Goal: Task Accomplishment & Management: Complete application form

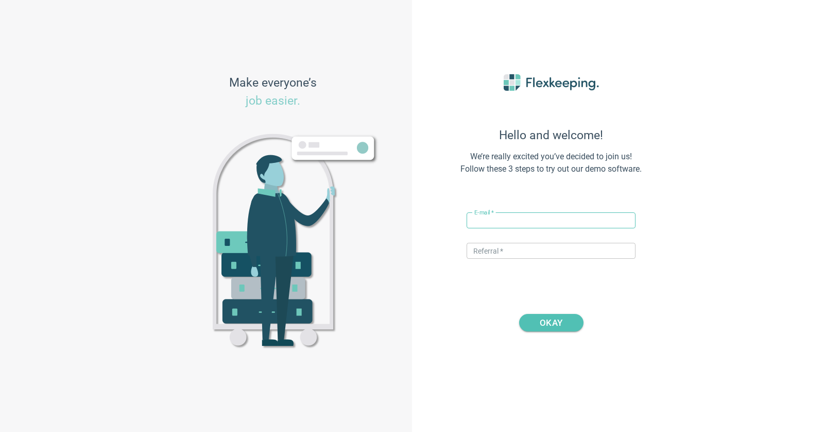
type input "√"
paste input "janez+NewHotel@flexkeeping.com"
drag, startPoint x: 490, startPoint y: 223, endPoint x: 461, endPoint y: 218, distance: 29.2
click at [461, 218] on div "Hello and welcome! We’re really excited you’ve decided to join us! Follow these…" at bounding box center [551, 215] width 227 height 335
drag, startPoint x: 523, startPoint y: 219, endPoint x: 567, endPoint y: 220, distance: 43.8
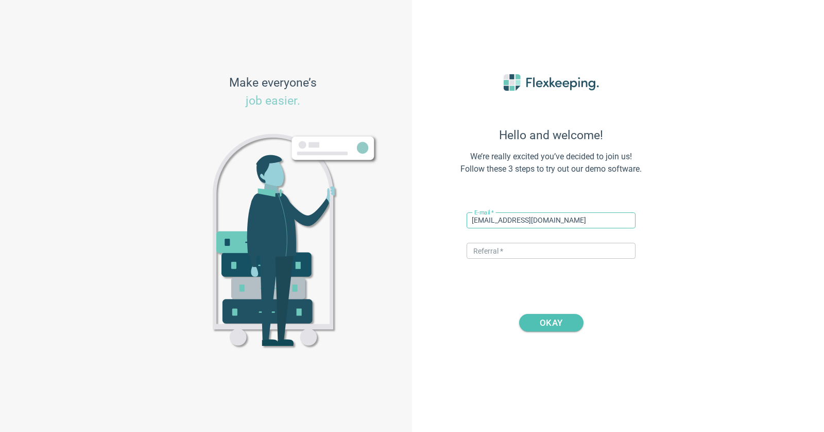
click at [525, 219] on input "katja+NewHotel@flexkeeping.com" at bounding box center [551, 220] width 169 height 16
type input "[EMAIL_ADDRESS][DOMAIN_NAME]"
drag, startPoint x: 519, startPoint y: 253, endPoint x: 529, endPoint y: 265, distance: 16.0
click at [519, 253] on input "text" at bounding box center [551, 251] width 169 height 16
paste input "DIGITALMAGIC"
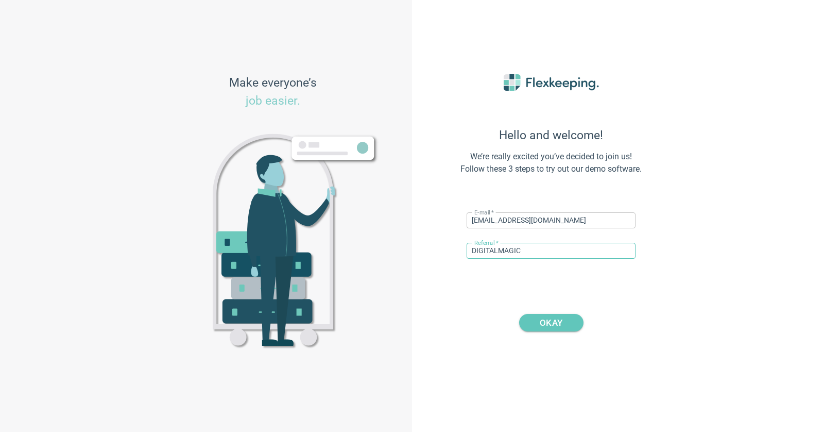
type input "DIGITALMAGIC"
click at [543, 318] on span "OKAY" at bounding box center [551, 323] width 23 height 18
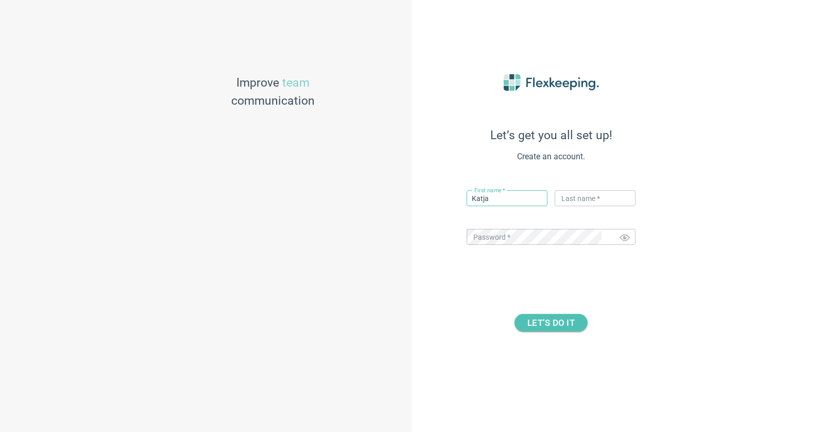
type input "Katja"
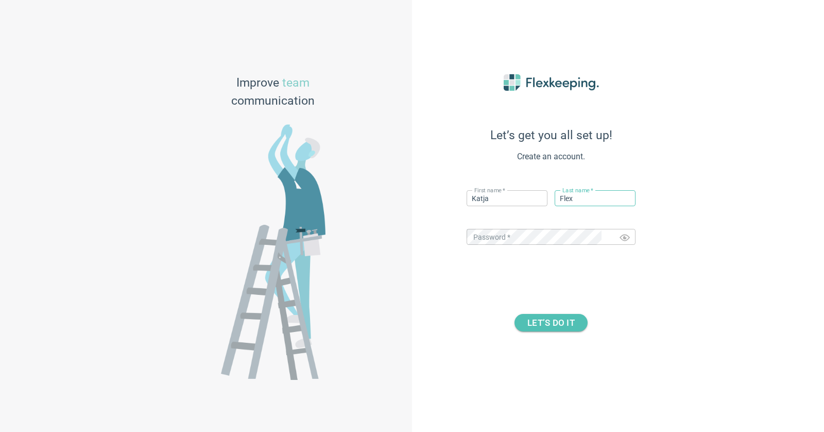
type input "Flex"
click at [558, 318] on span "LET’S DO IT" at bounding box center [550, 323] width 47 height 18
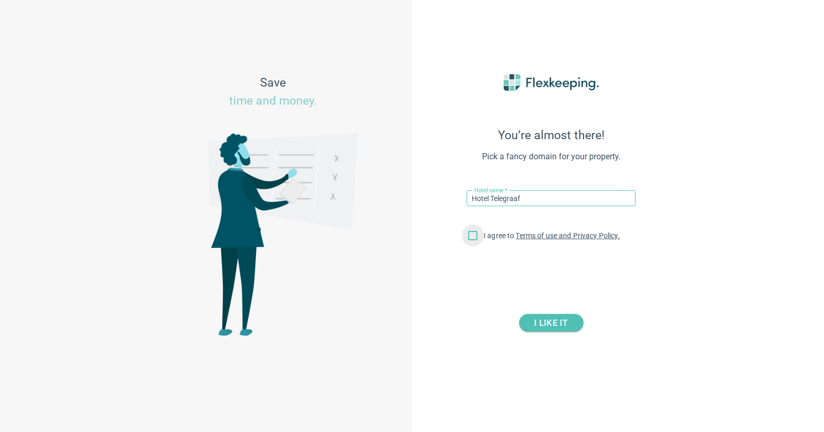
type input "Hotel Telegraaf"
click at [468, 234] on input "I agree to Terms of use and Privacy Policy." at bounding box center [473, 238] width 22 height 22
checkbox input "true"
click at [560, 324] on span "I LIKE IT" at bounding box center [550, 323] width 33 height 18
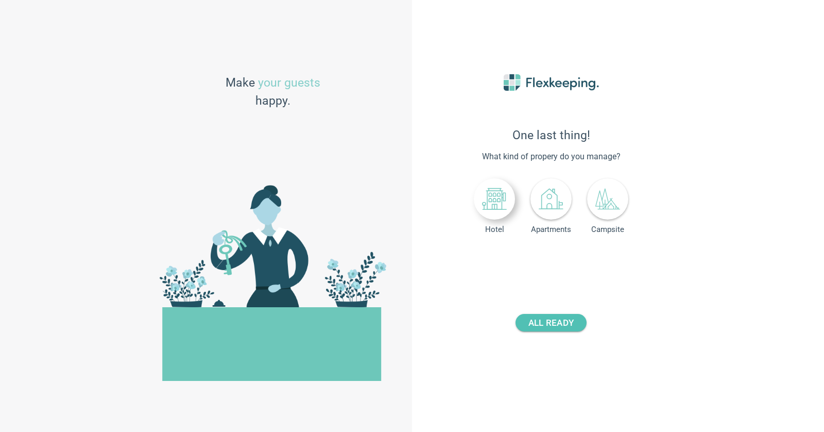
click at [504, 202] on icon at bounding box center [494, 198] width 25 height 25
drag, startPoint x: 571, startPoint y: 258, endPoint x: 590, endPoint y: 259, distance: 19.6
click at [590, 259] on div "- +" at bounding box center [571, 260] width 67 height 19
type input "20"
type input "83"
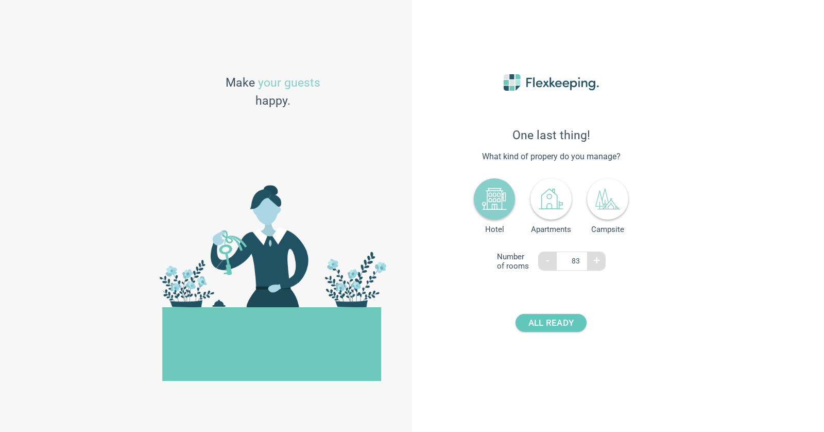
click at [553, 326] on span "ALL READY" at bounding box center [550, 323] width 45 height 18
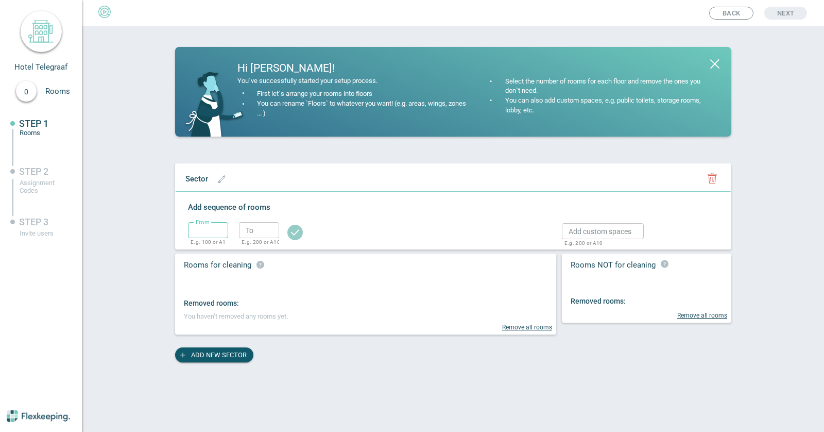
click at [208, 232] on input "text" at bounding box center [208, 230] width 40 height 16
click at [221, 179] on icon "button" at bounding box center [221, 178] width 6 height 7
type input "Ground Floor"
click at [298, 180] on circle "button" at bounding box center [305, 180] width 15 height 15
click at [220, 227] on input "text" at bounding box center [208, 230] width 40 height 16
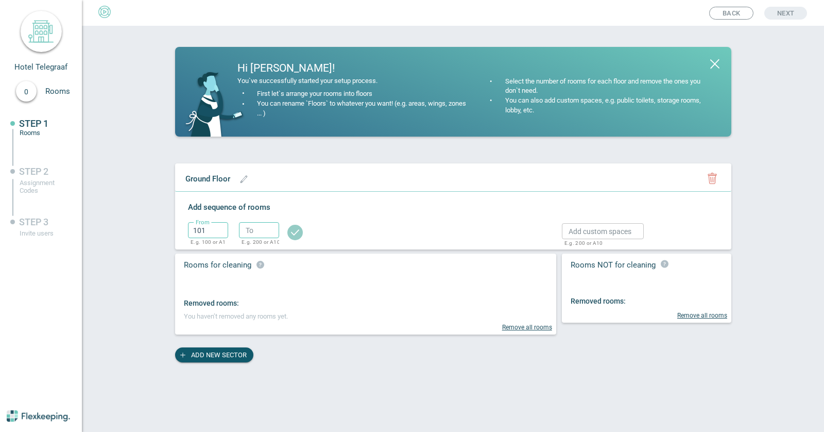
type input "101"
click at [256, 233] on input "text" at bounding box center [259, 230] width 40 height 16
type input "110"
click at [296, 236] on circle "button" at bounding box center [294, 232] width 15 height 15
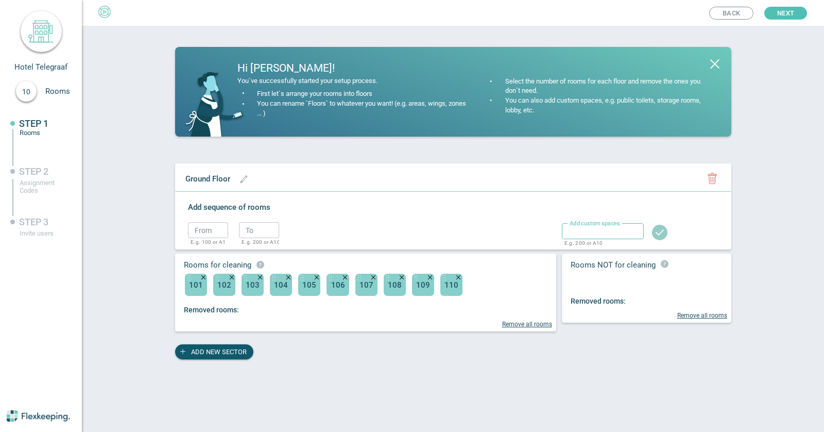
click at [609, 235] on input "text" at bounding box center [603, 231] width 82 height 16
type input "Lobby"
click at [660, 232] on icon "button" at bounding box center [660, 232] width 8 height 6
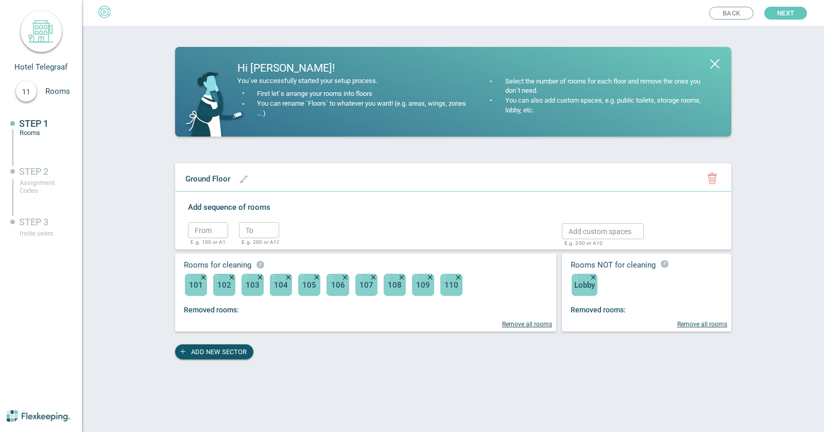
click at [806, 9] on button "Next" at bounding box center [785, 13] width 43 height 13
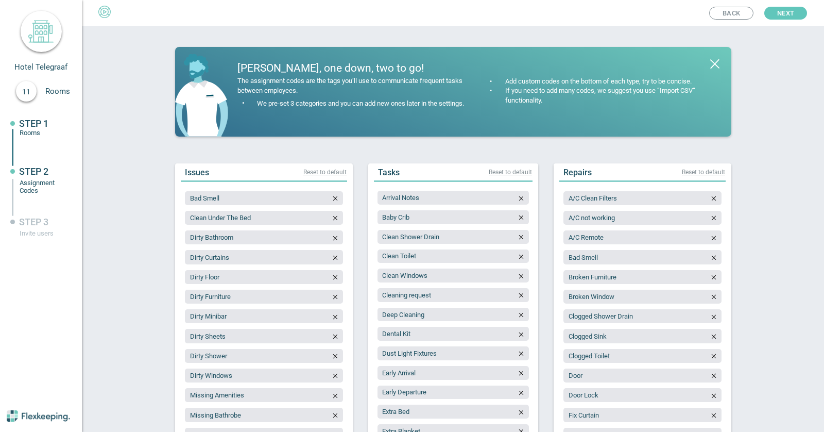
click at [800, 10] on button "Next" at bounding box center [785, 13] width 43 height 13
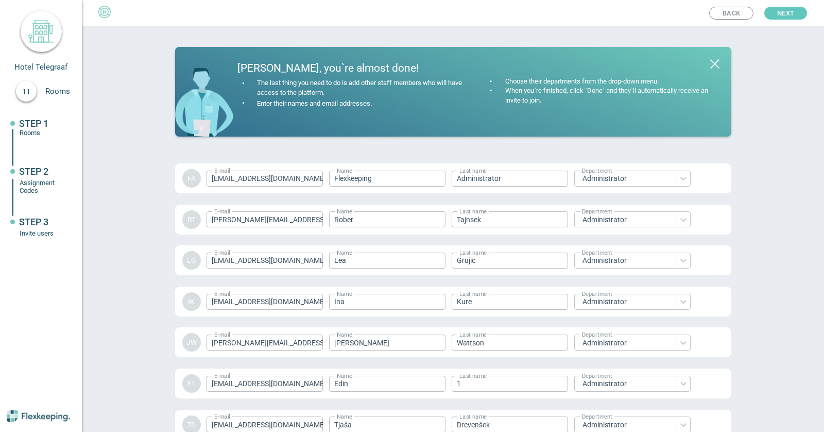
scroll to position [1431, 0]
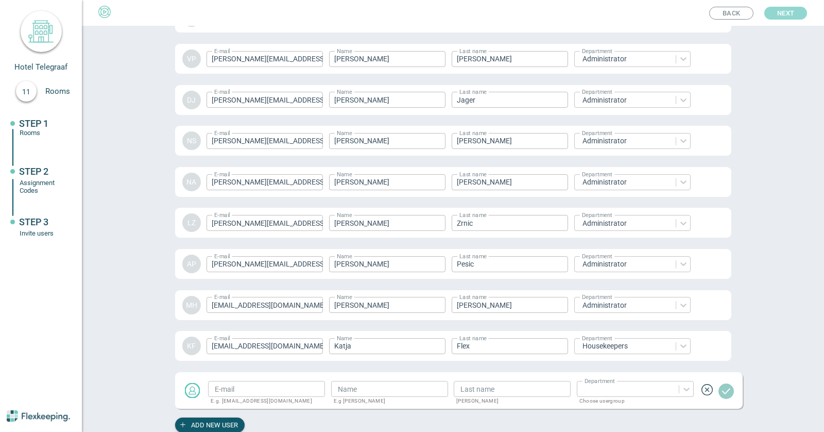
click at [795, 16] on button "Next" at bounding box center [785, 13] width 43 height 13
